Goal: Task Accomplishment & Management: Complete application form

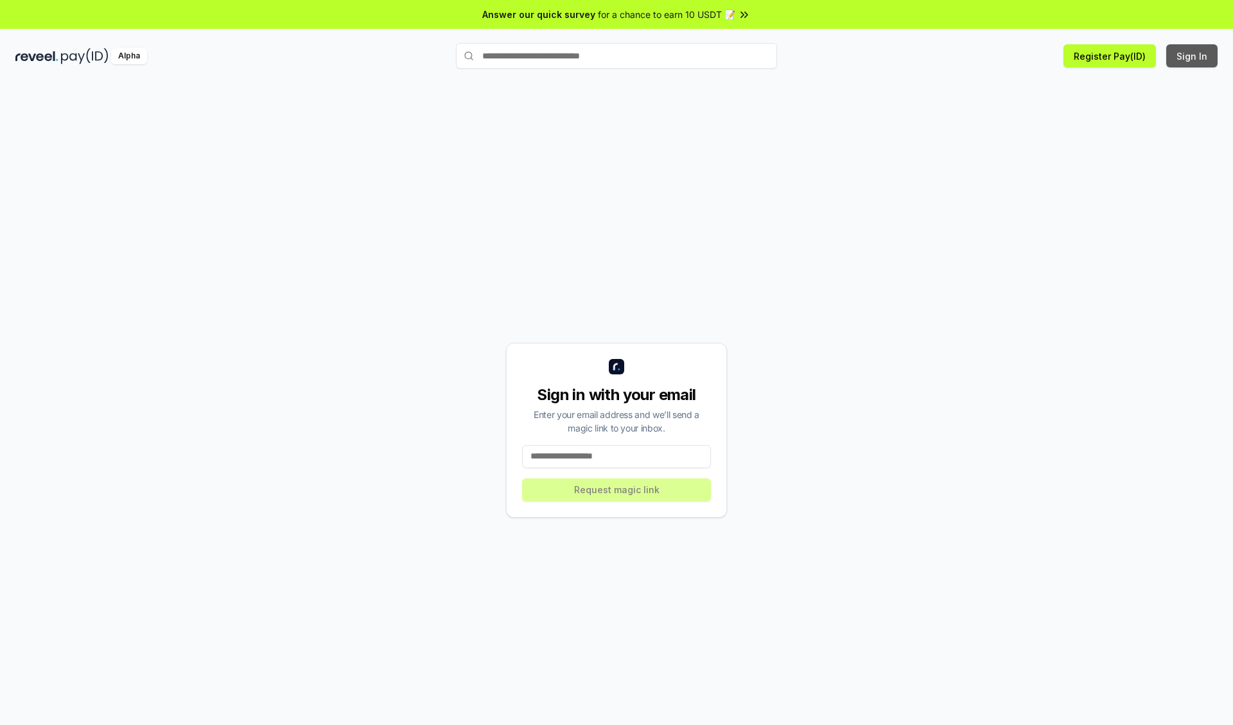
click at [1192, 56] on button "Sign In" at bounding box center [1191, 55] width 51 height 23
type input "**********"
click at [616, 489] on button "Request magic link" at bounding box center [616, 489] width 189 height 23
